Goal: Entertainment & Leisure: Consume media (video, audio)

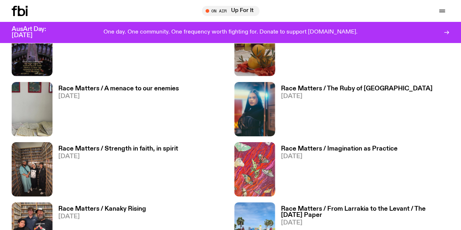
scroll to position [1225, 0]
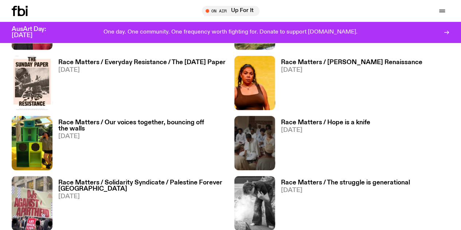
scroll to position [1432, 0]
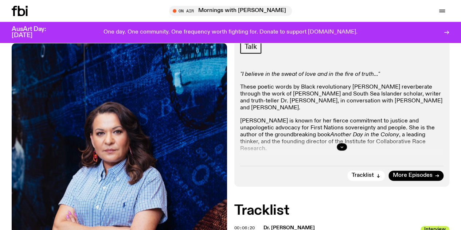
scroll to position [144, 0]
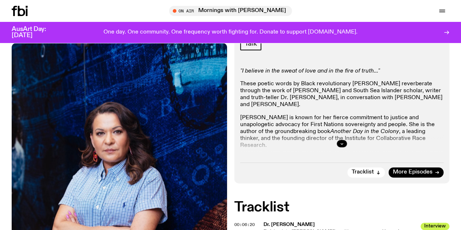
click at [342, 153] on div at bounding box center [342, 143] width 204 height 23
click at [338, 155] on div at bounding box center [342, 143] width 204 height 23
drag, startPoint x: 338, startPoint y: 160, endPoint x: 338, endPoint y: 156, distance: 4.4
click at [338, 155] on div at bounding box center [342, 143] width 204 height 23
click at [338, 147] on button "button" at bounding box center [342, 143] width 10 height 7
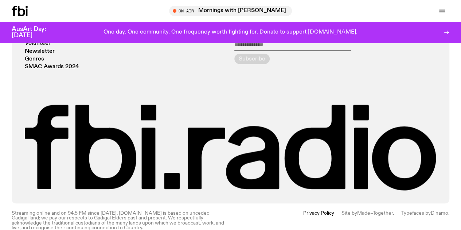
scroll to position [664, 0]
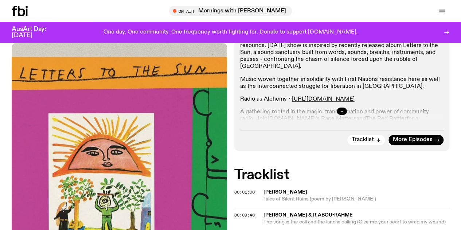
scroll to position [177, 0]
click at [340, 113] on icon "button" at bounding box center [342, 111] width 4 height 4
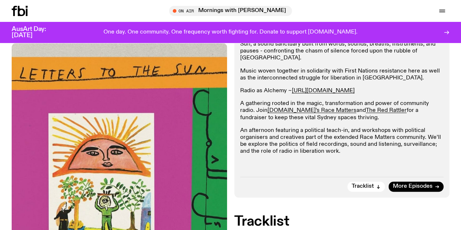
scroll to position [187, 0]
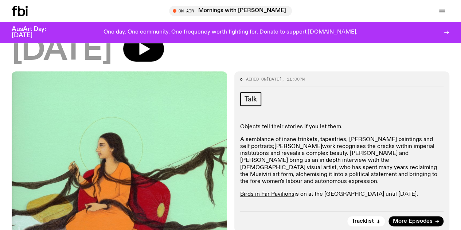
scroll to position [84, 0]
